Goal: Task Accomplishment & Management: Use online tool/utility

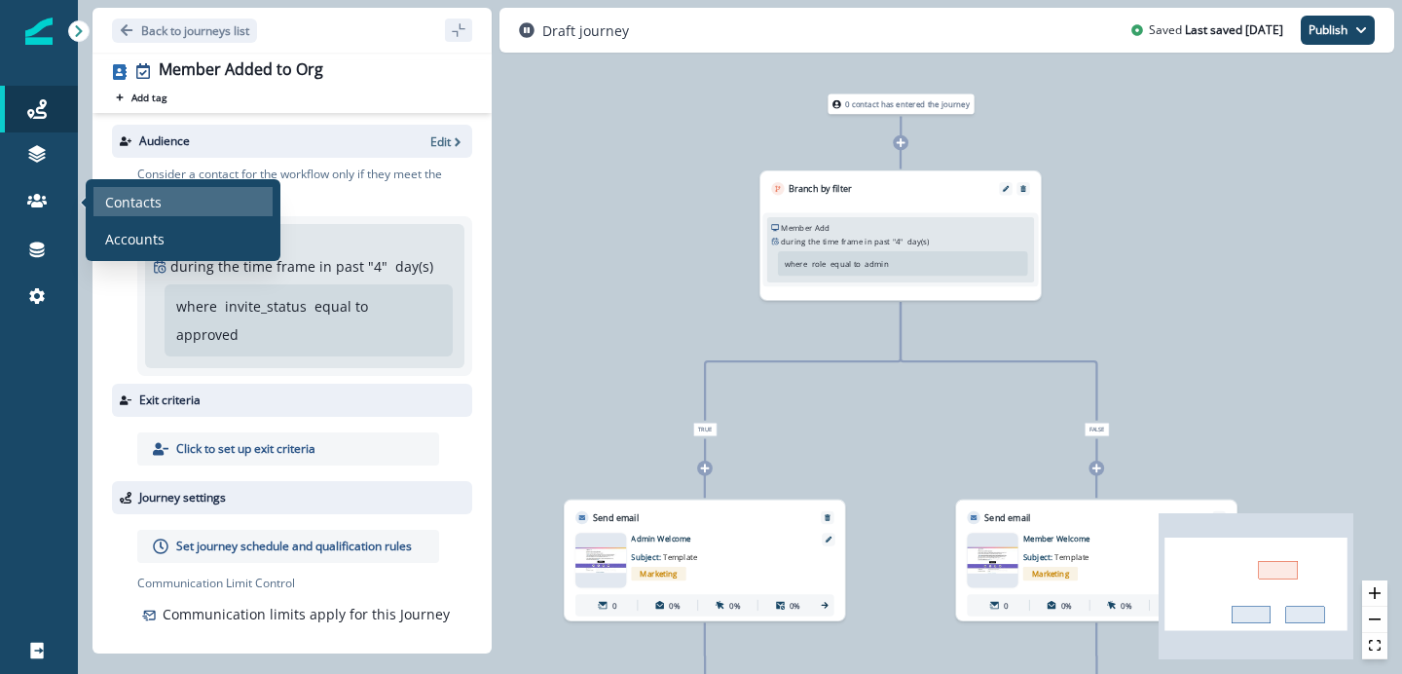
click at [161, 206] on div "Contacts" at bounding box center [182, 201] width 179 height 29
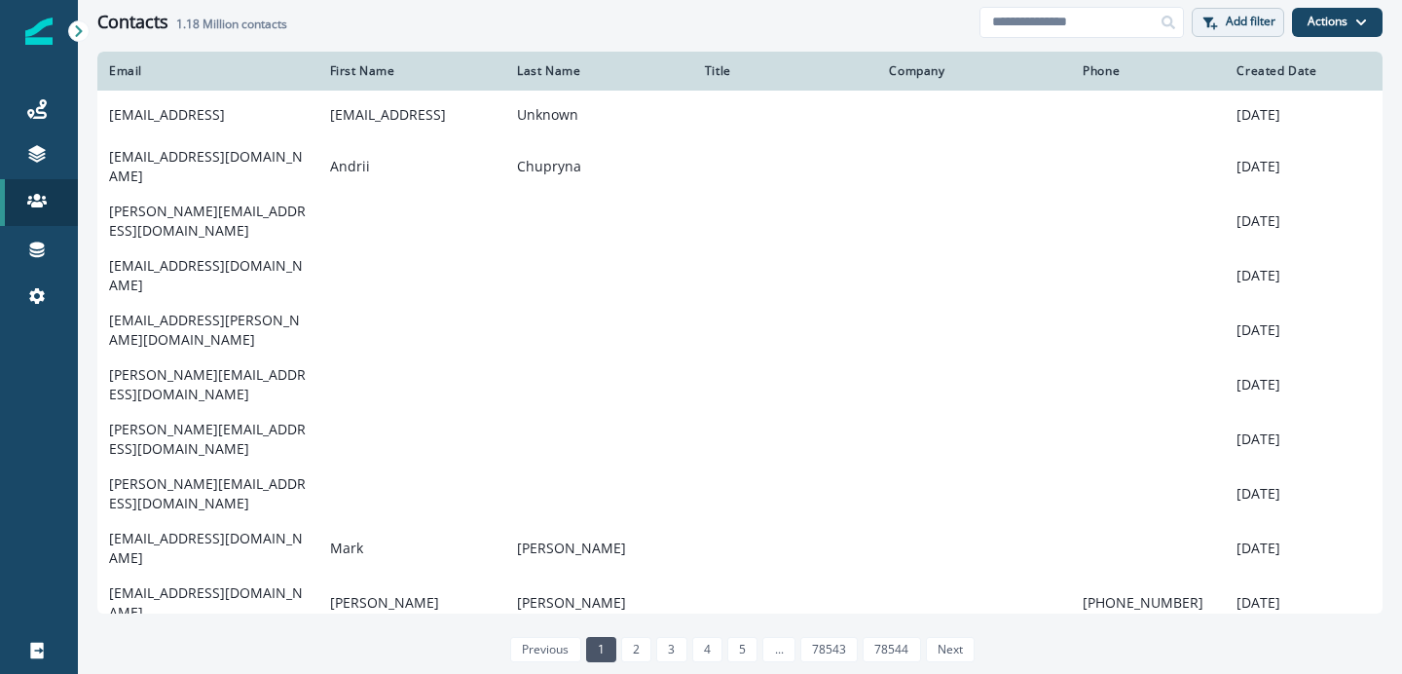
click at [1253, 24] on p "Add filter" at bounding box center [1251, 22] width 50 height 14
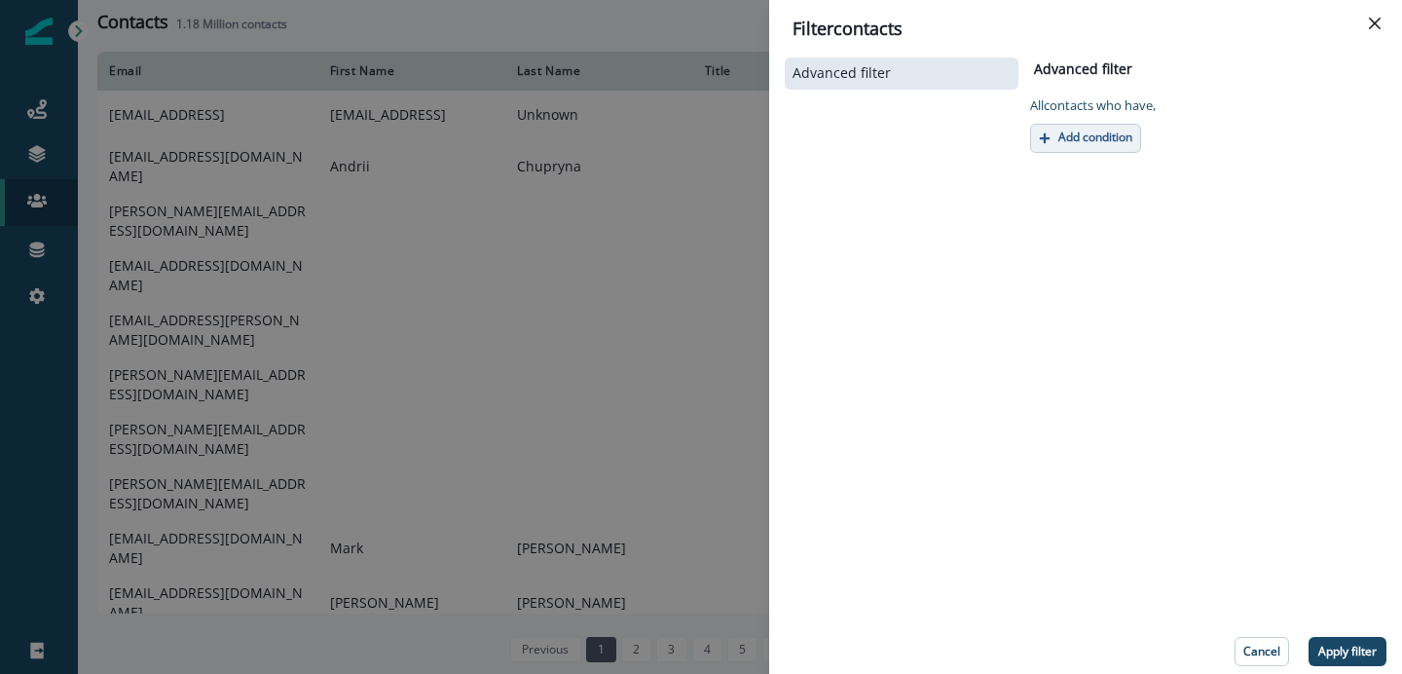
click at [1132, 146] on button "Add condition" at bounding box center [1085, 138] width 111 height 29
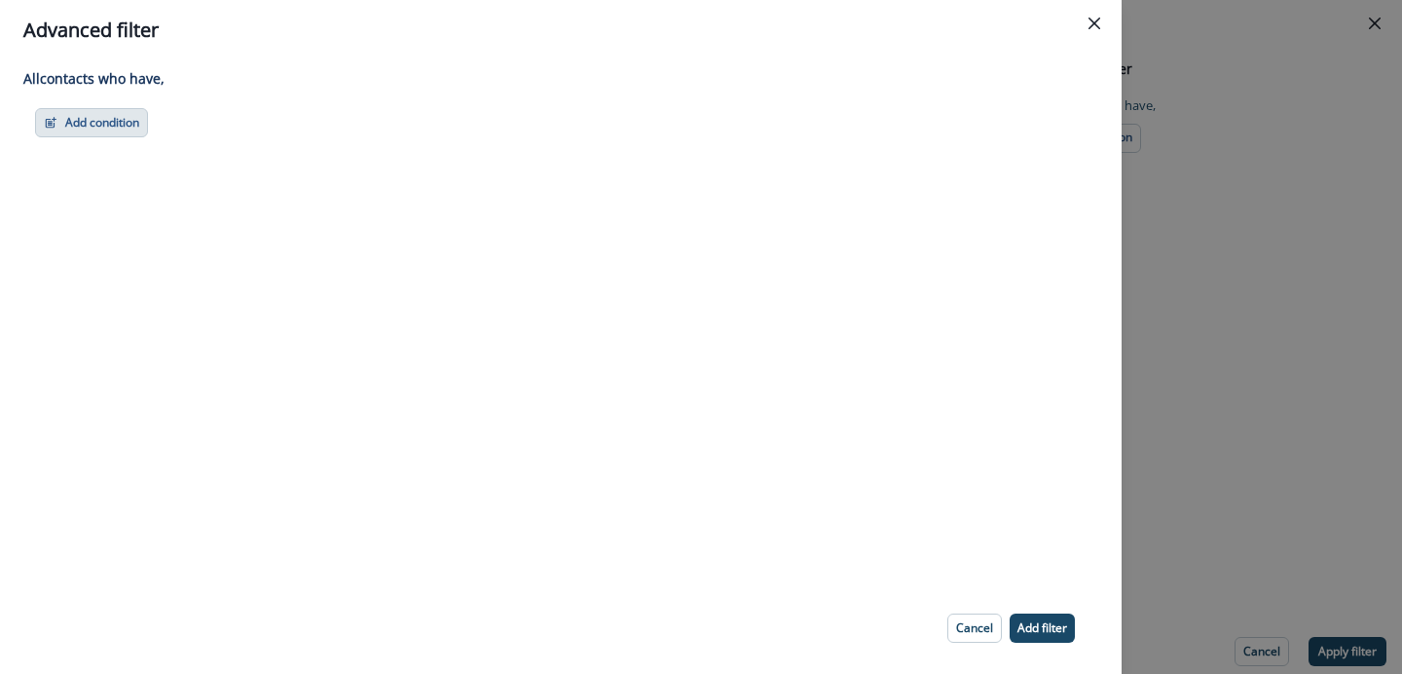
click at [102, 132] on button "Add condition" at bounding box center [91, 122] width 113 height 29
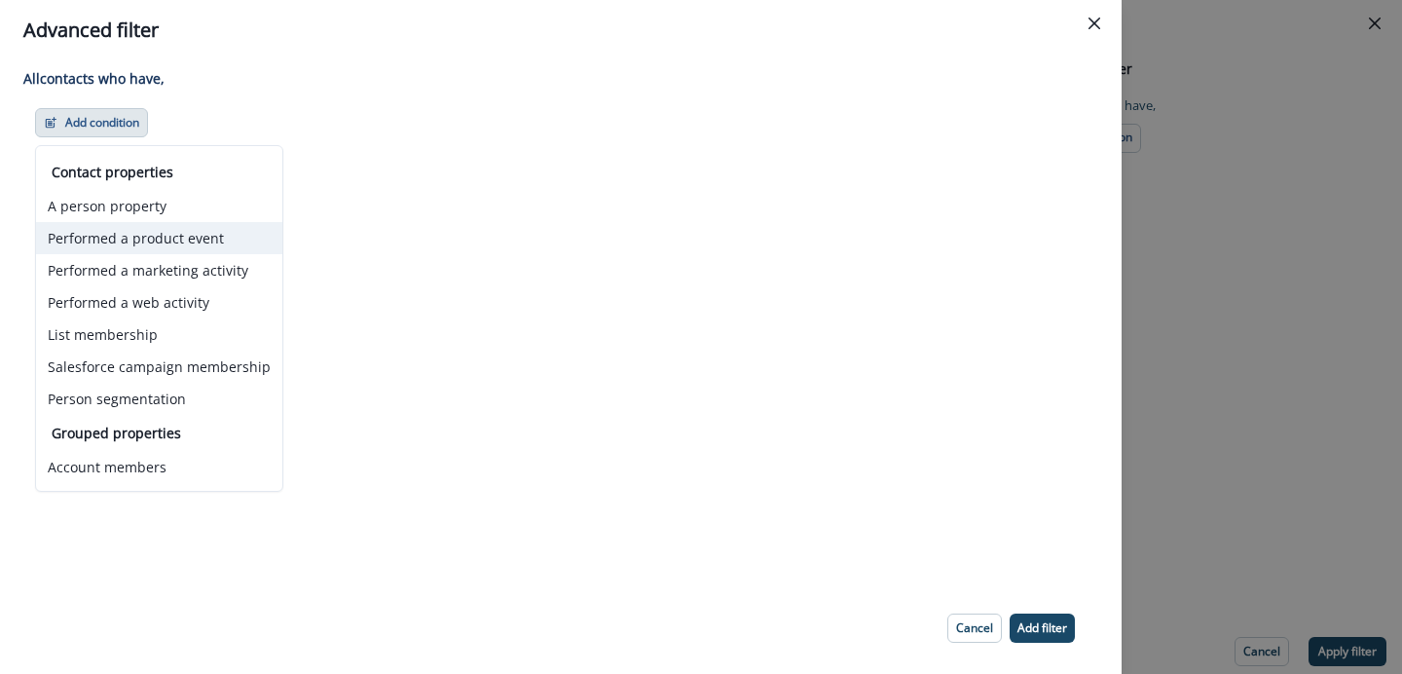
click at [137, 248] on button "Performed a product event" at bounding box center [159, 238] width 246 height 32
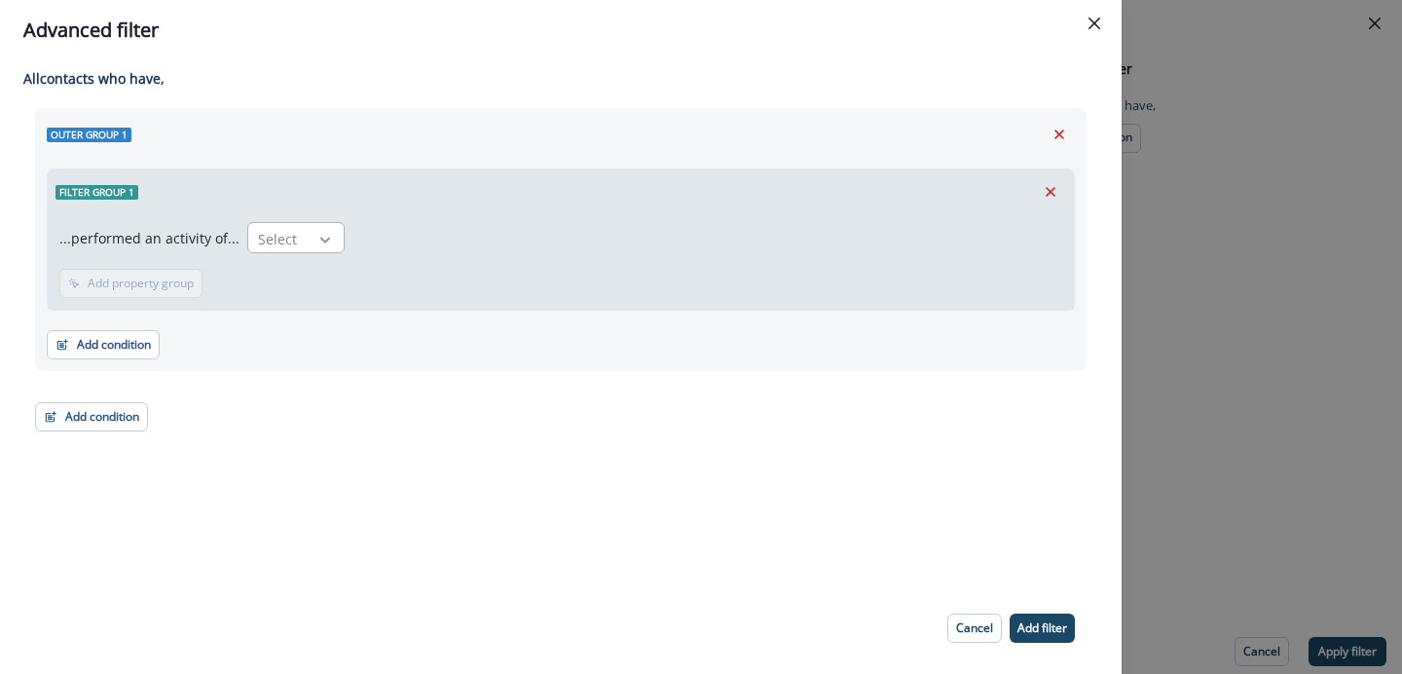
click at [316, 243] on icon at bounding box center [325, 239] width 18 height 19
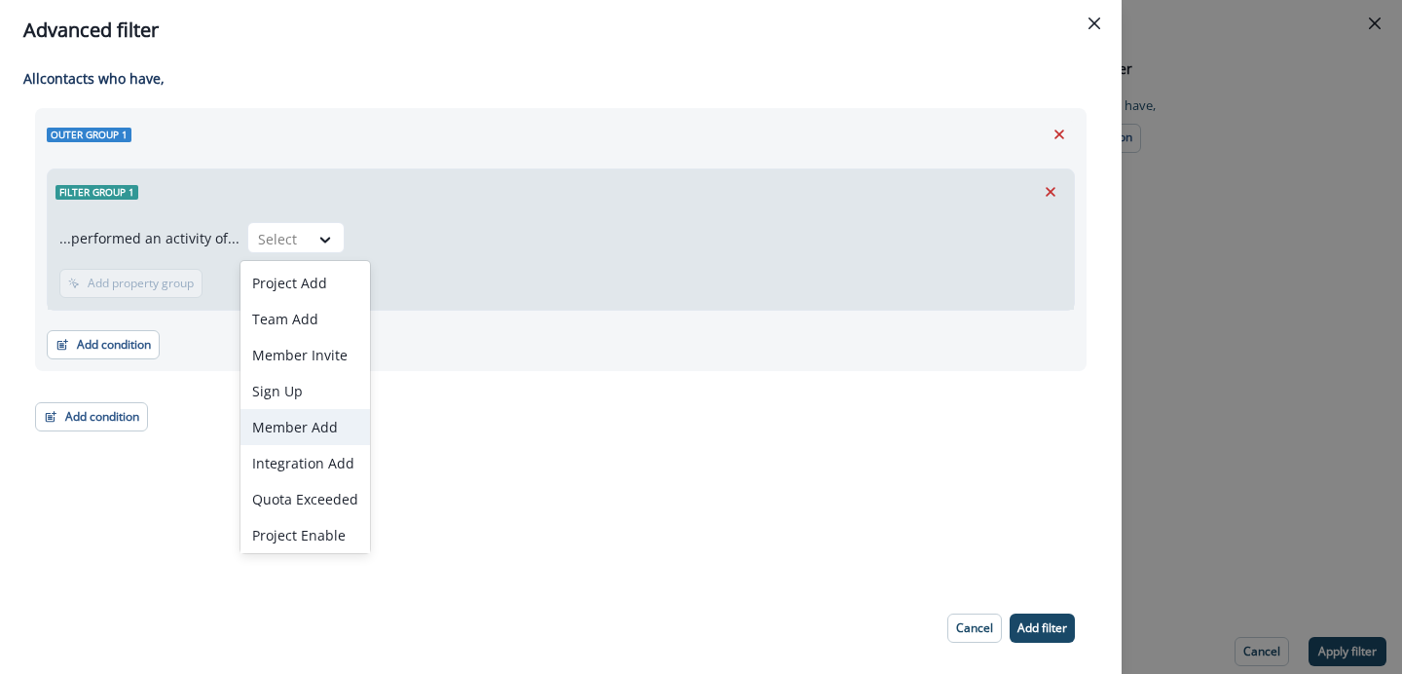
scroll to position [40, 0]
click at [312, 523] on div "Trial Started" at bounding box center [304, 531] width 129 height 36
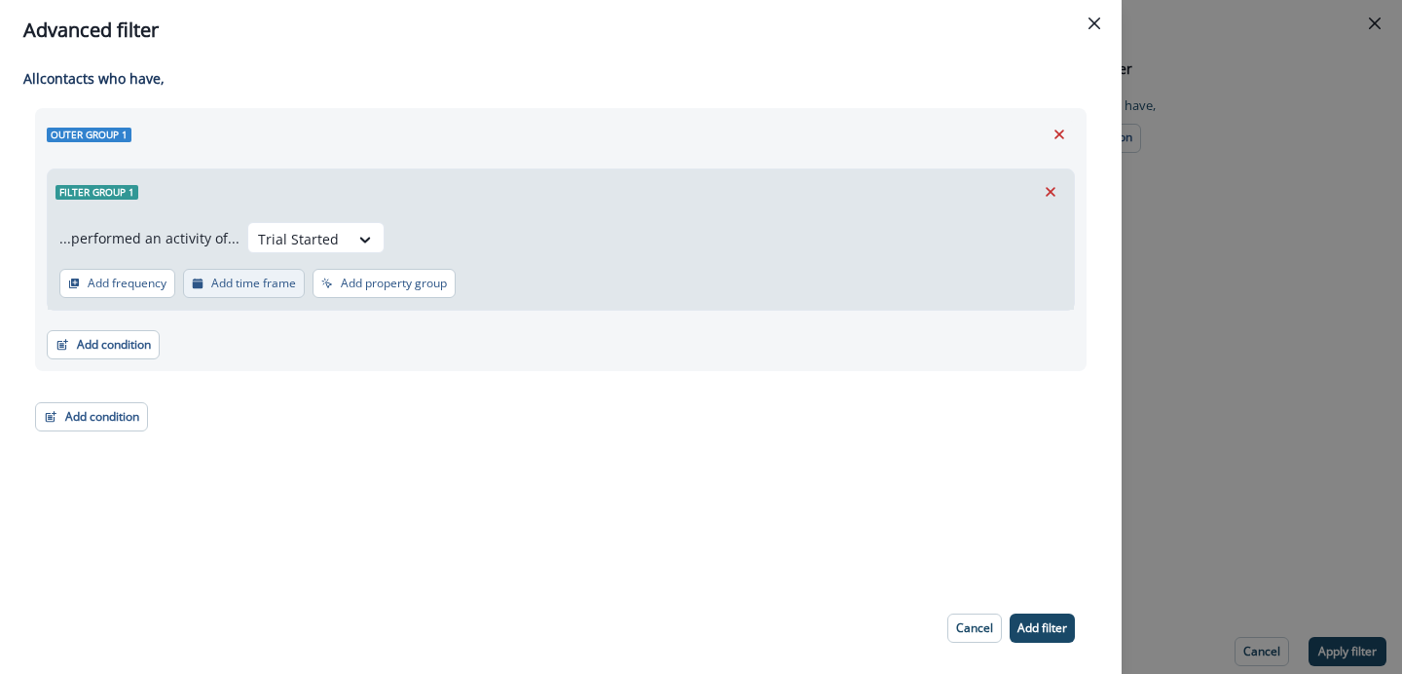
click at [264, 285] on p "Add time frame" at bounding box center [253, 283] width 85 height 14
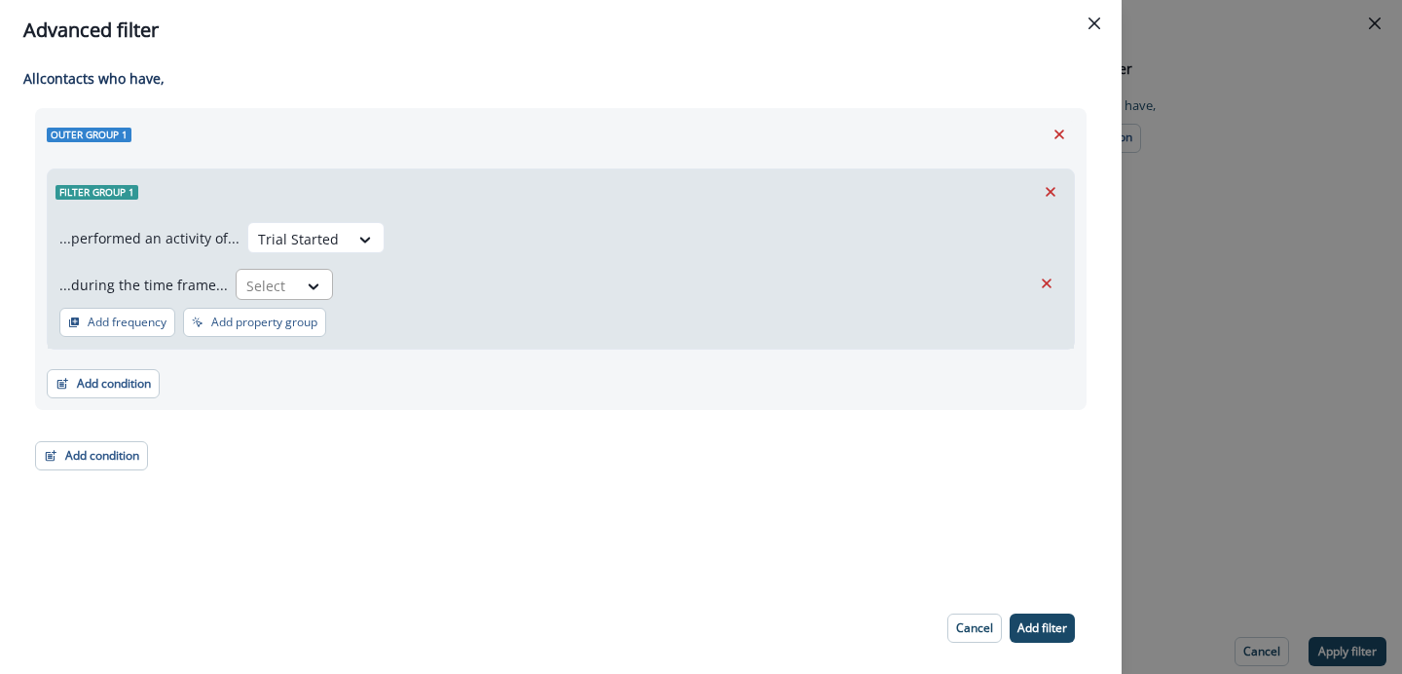
click at [303, 296] on div at bounding box center [314, 286] width 35 height 32
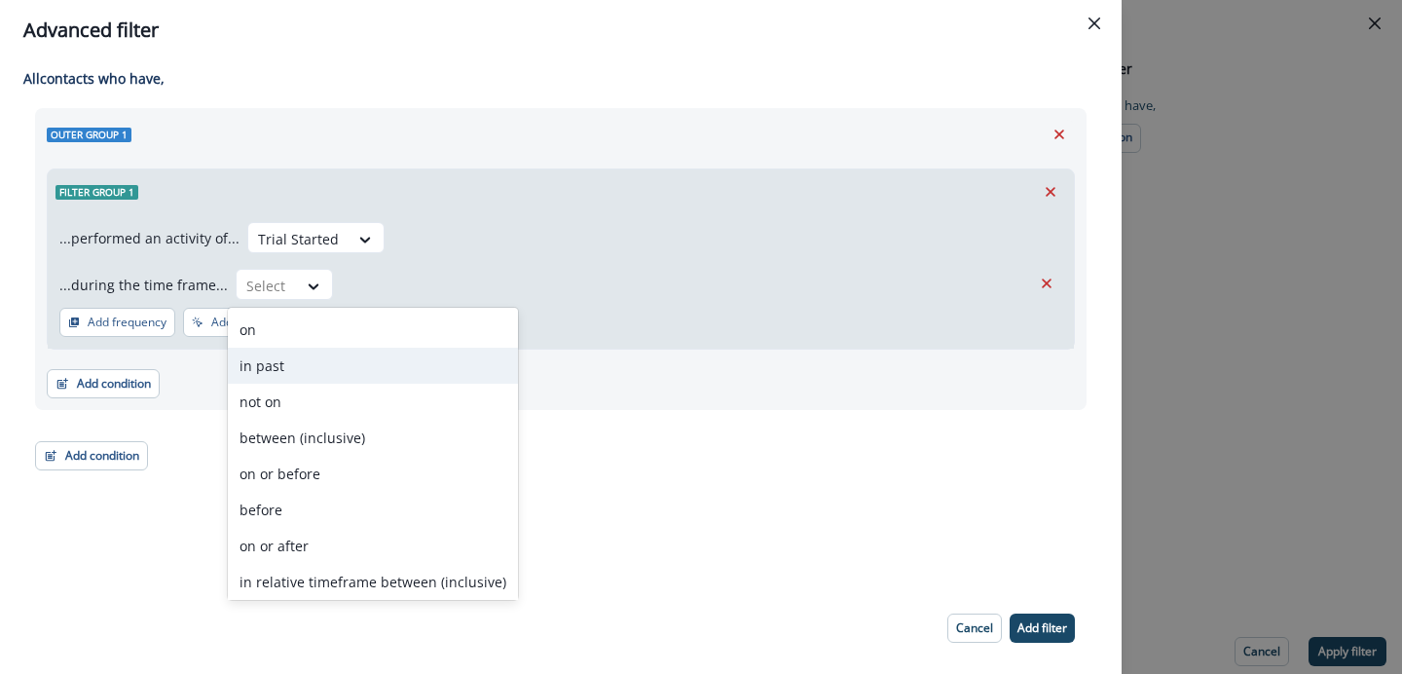
click at [312, 380] on div "in past" at bounding box center [373, 366] width 290 height 36
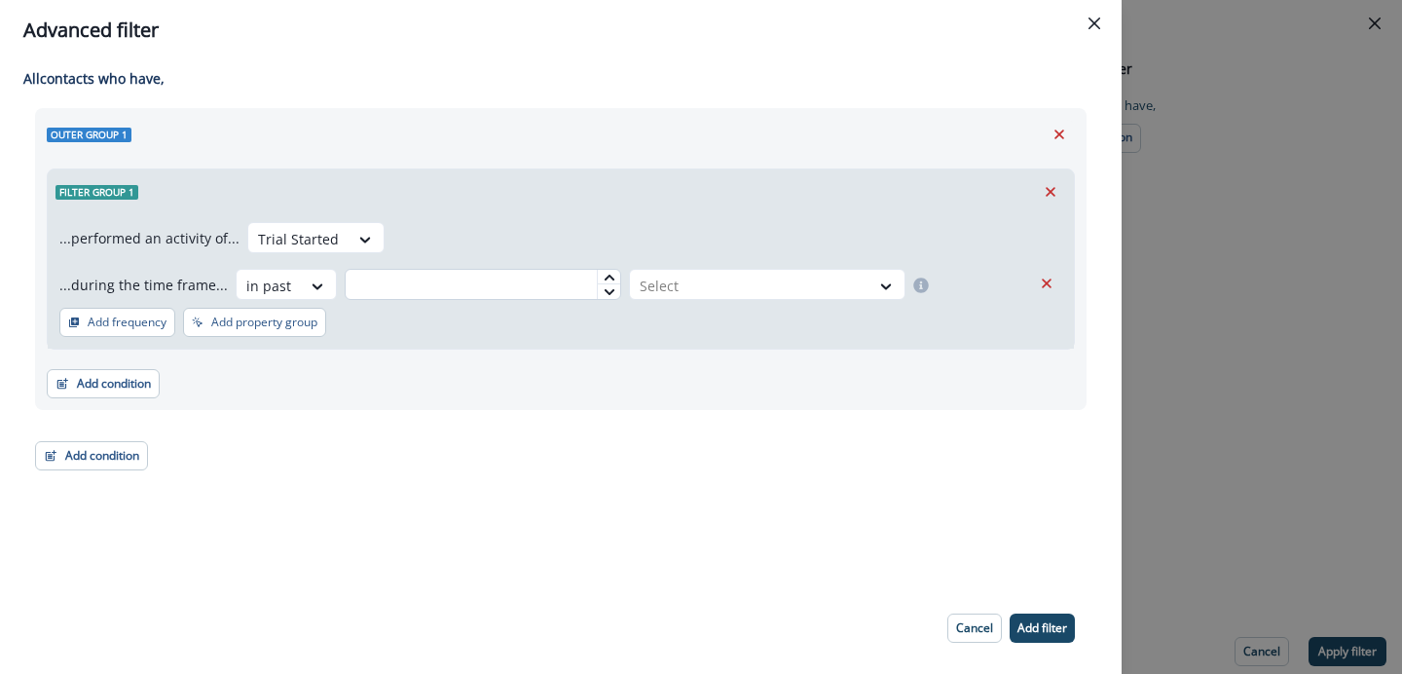
click at [401, 299] on input "text" at bounding box center [483, 284] width 276 height 31
type input "*"
click at [652, 276] on div at bounding box center [750, 286] width 220 height 24
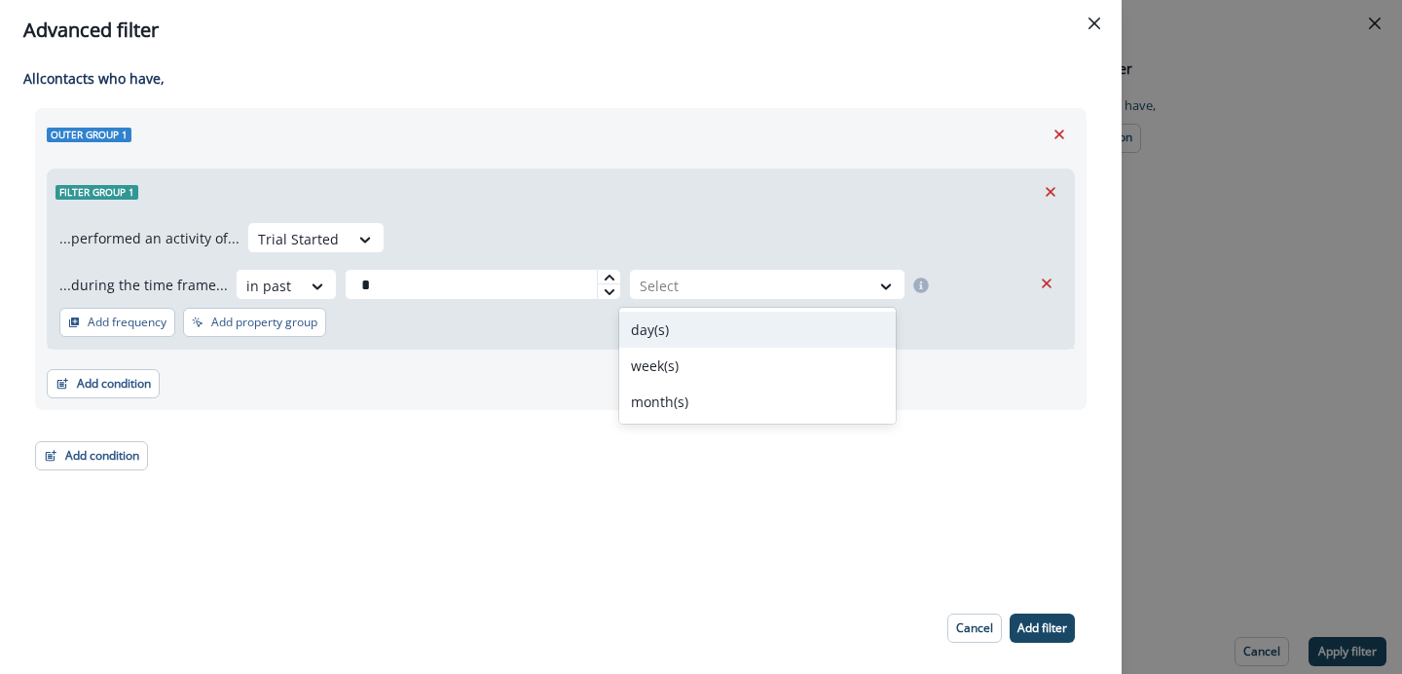
click at [664, 340] on div "day(s)" at bounding box center [757, 330] width 276 height 36
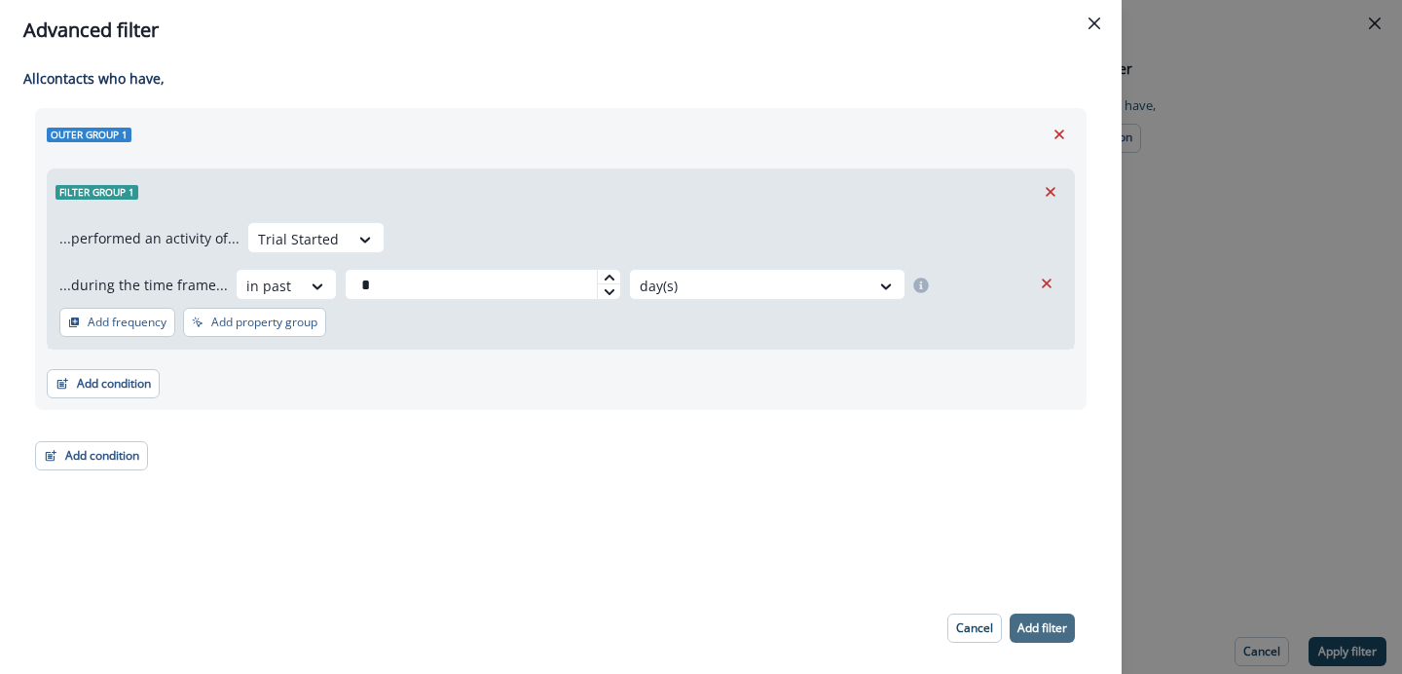
click at [1019, 627] on p "Add filter" at bounding box center [1042, 628] width 50 height 14
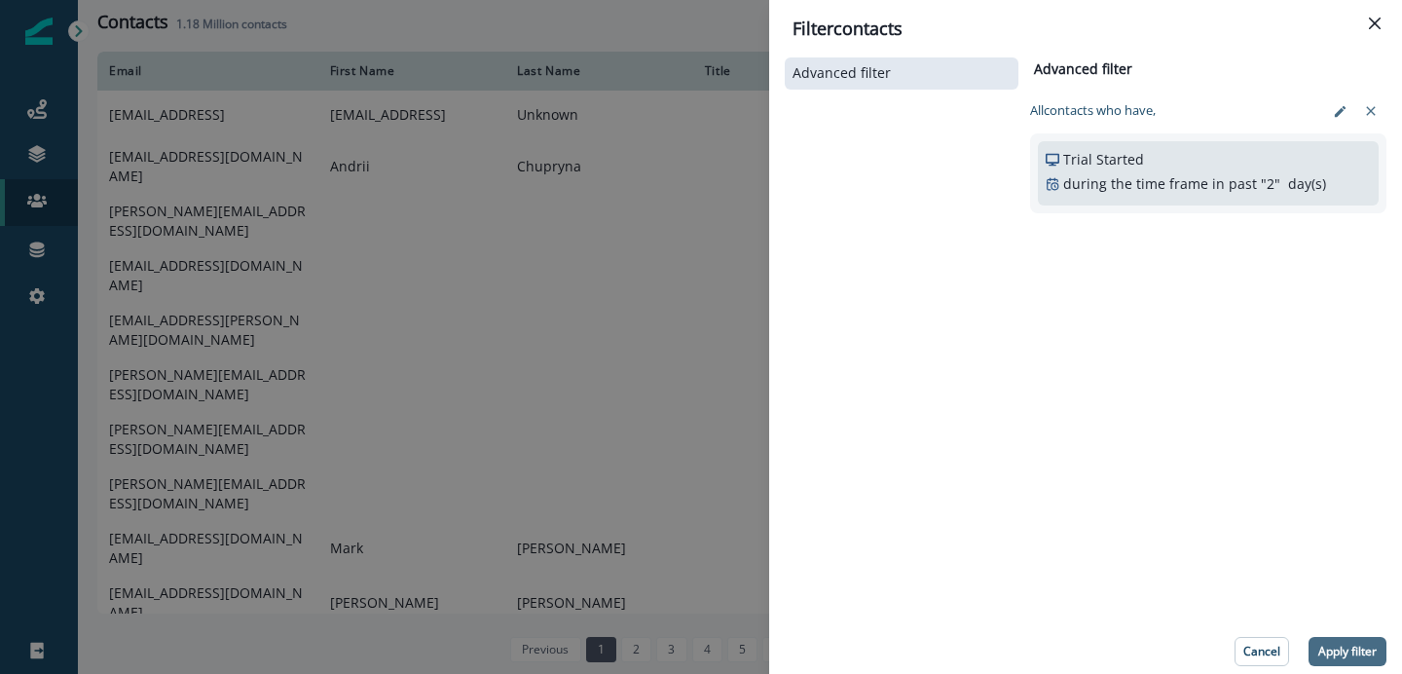
click at [1354, 644] on p "Apply filter" at bounding box center [1347, 651] width 58 height 14
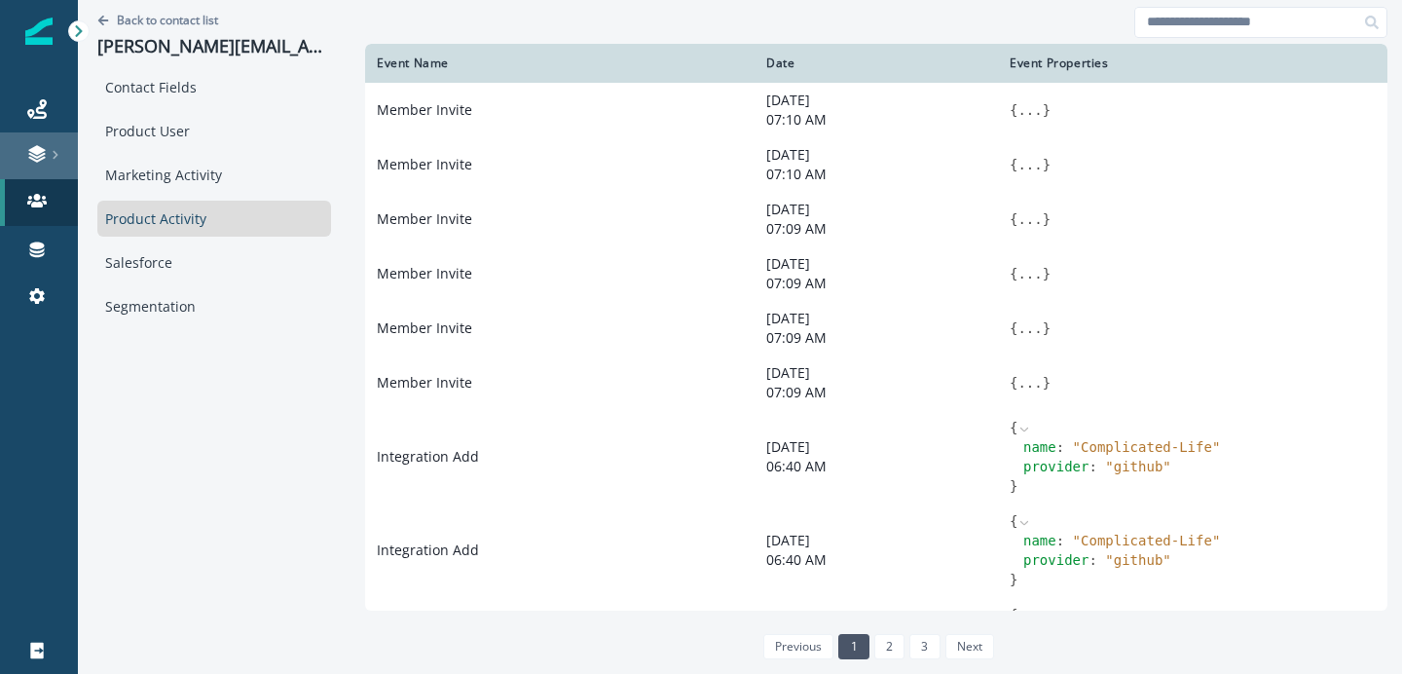
scroll to position [288, 0]
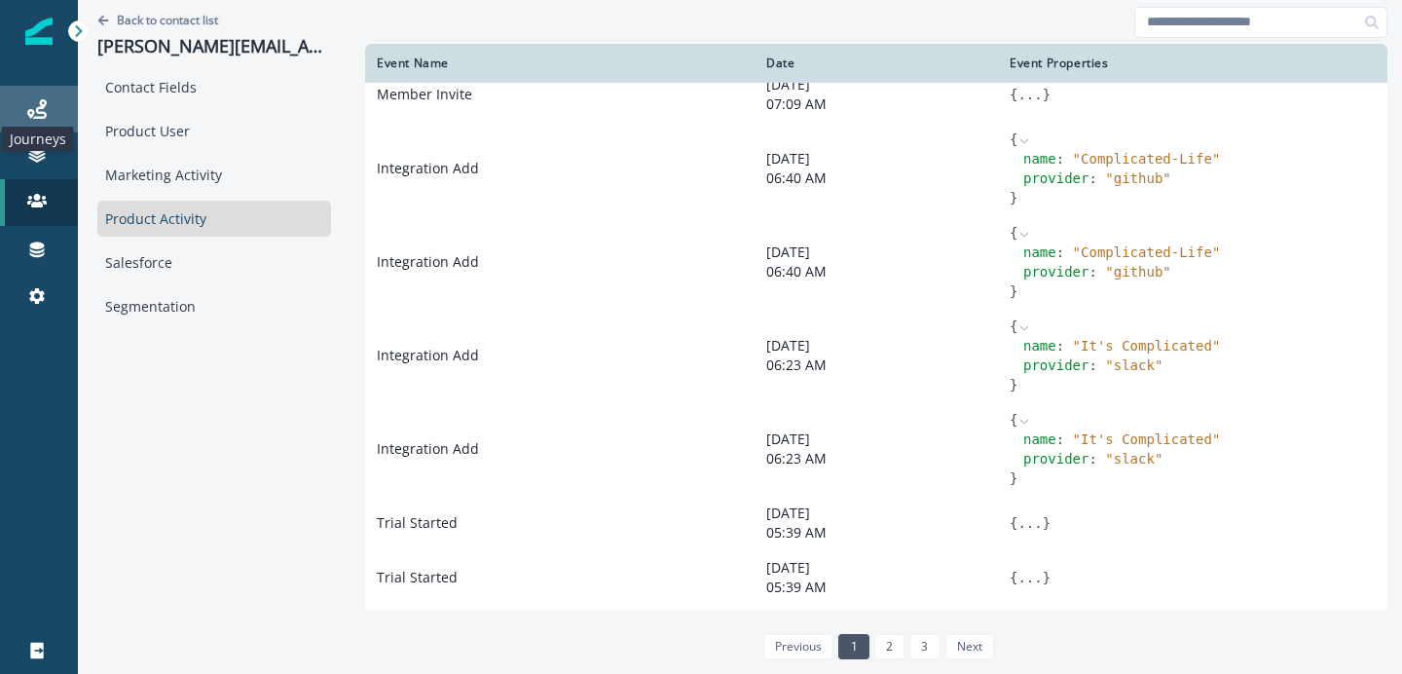
click at [29, 103] on icon at bounding box center [36, 108] width 19 height 19
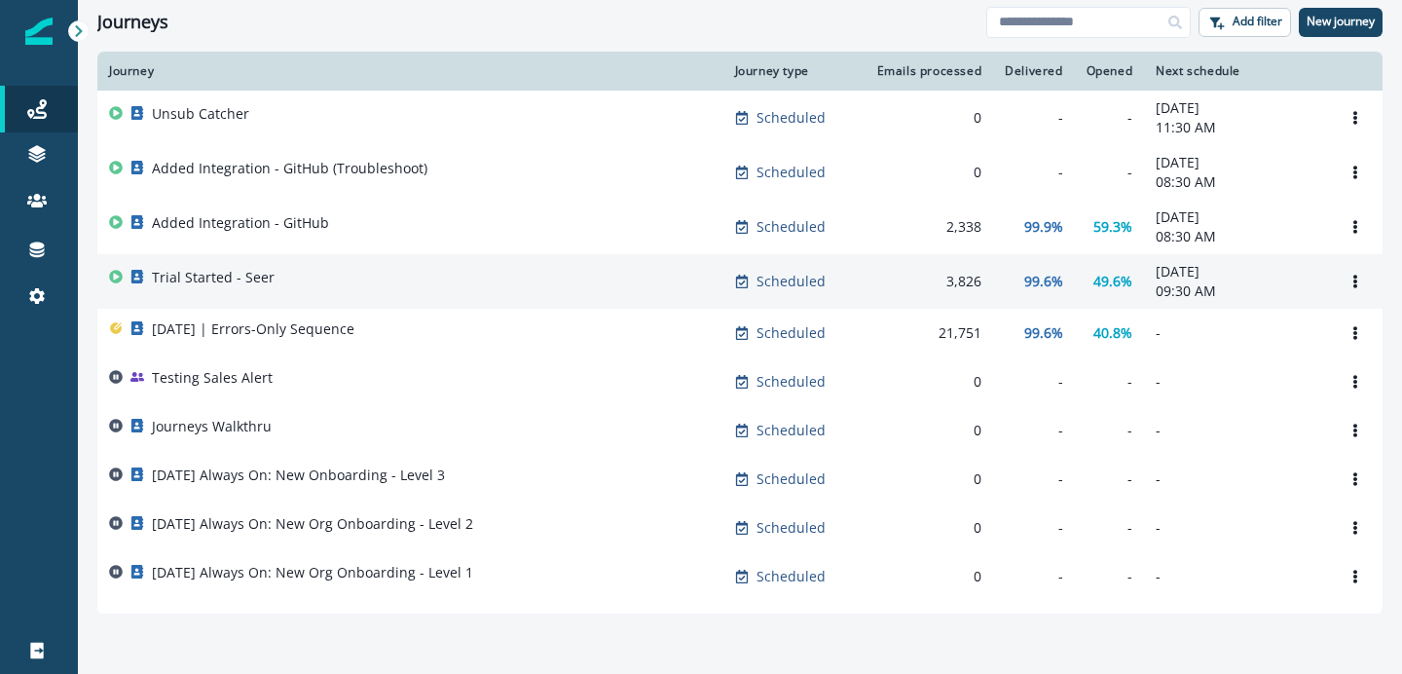
click at [359, 287] on div "Trial Started - Seer" at bounding box center [410, 281] width 603 height 27
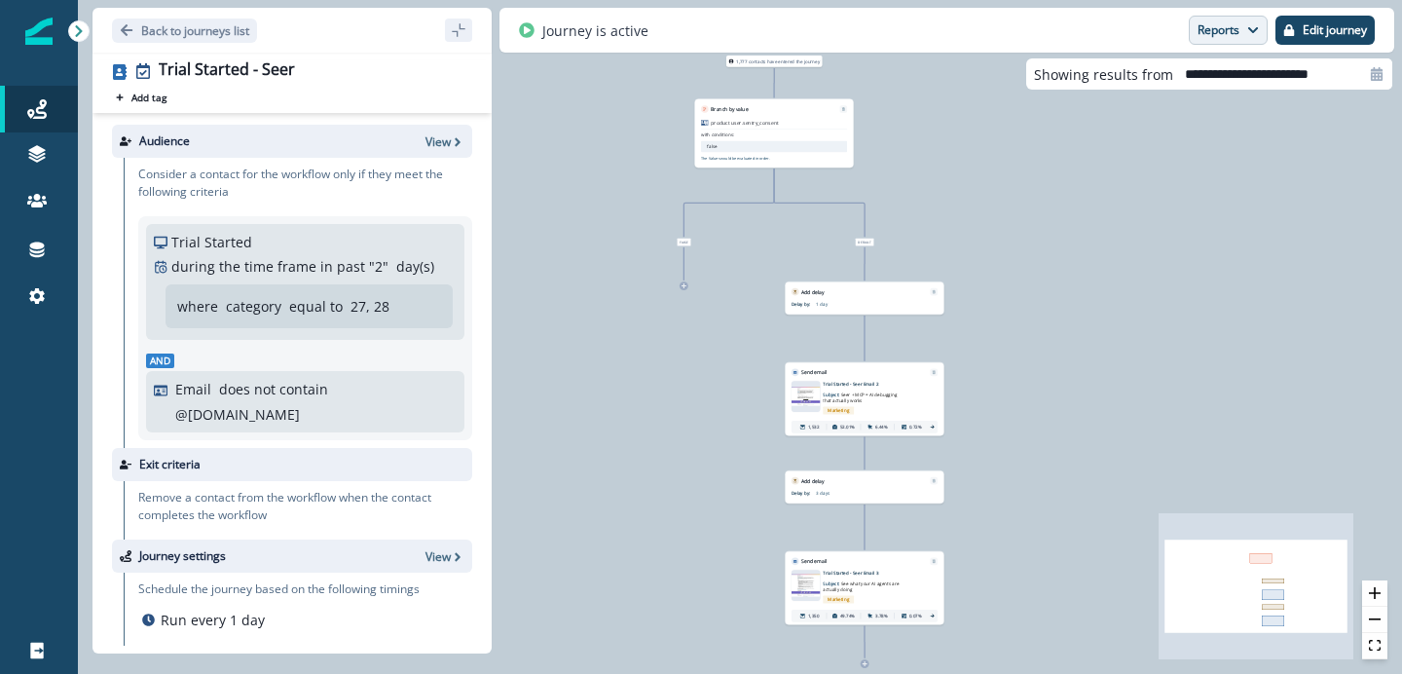
click at [1230, 20] on button "Reports" at bounding box center [1228, 30] width 79 height 29
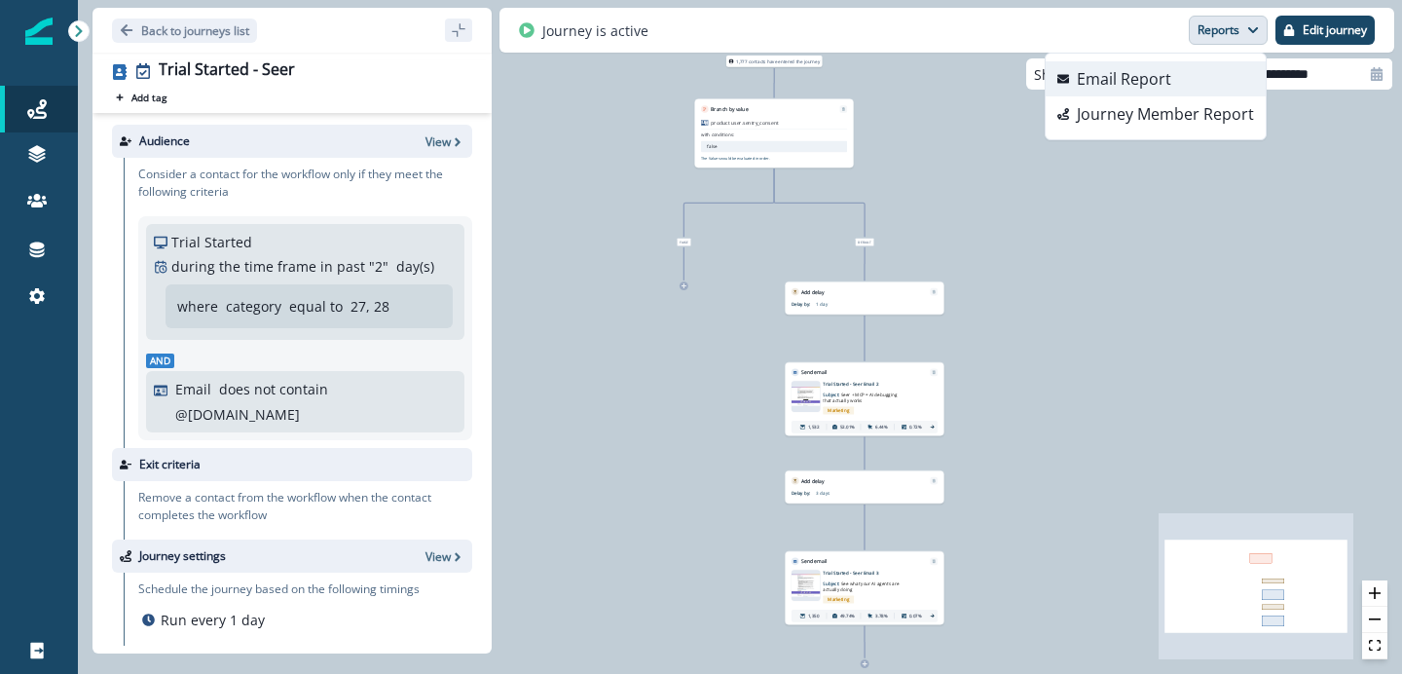
click at [1170, 89] on p "Email Report" at bounding box center [1124, 78] width 94 height 23
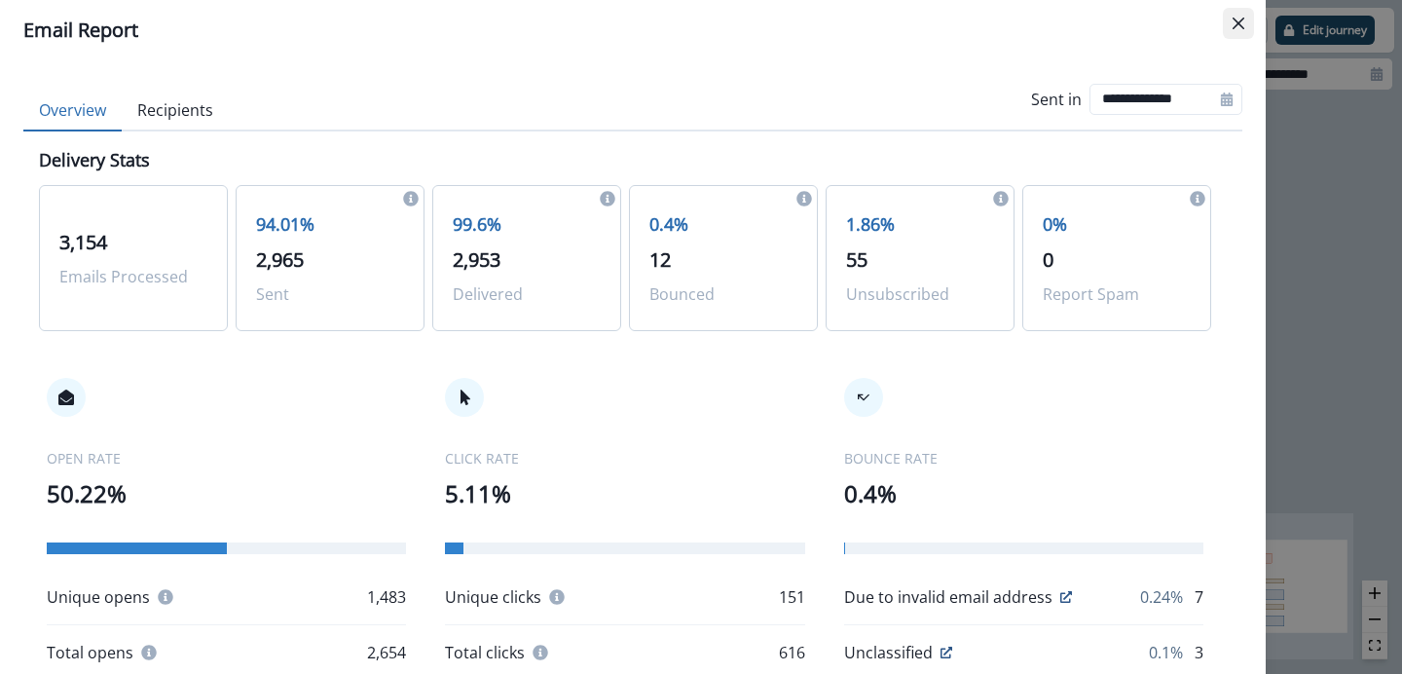
click at [1241, 25] on icon "Close" at bounding box center [1238, 24] width 12 height 12
